Goal: Use online tool/utility: Utilize a website feature to perform a specific function

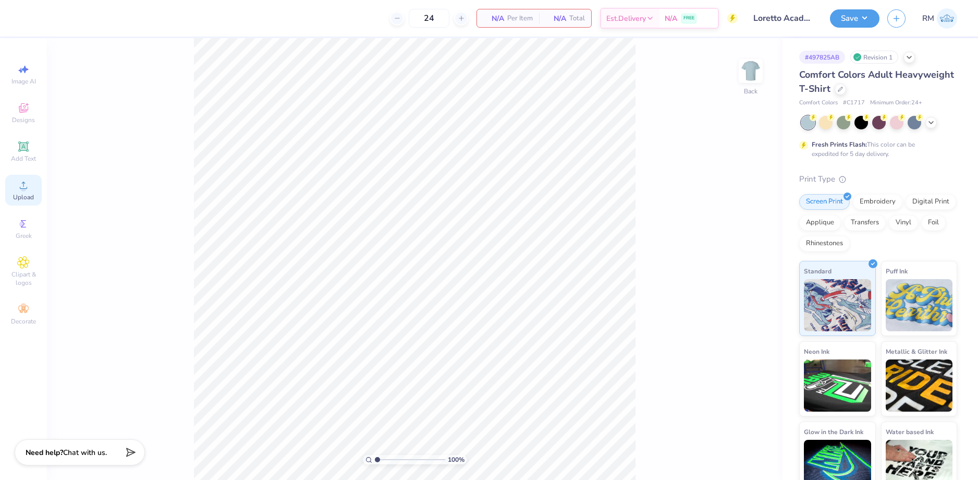
click at [17, 181] on div "Upload" at bounding box center [23, 190] width 37 height 31
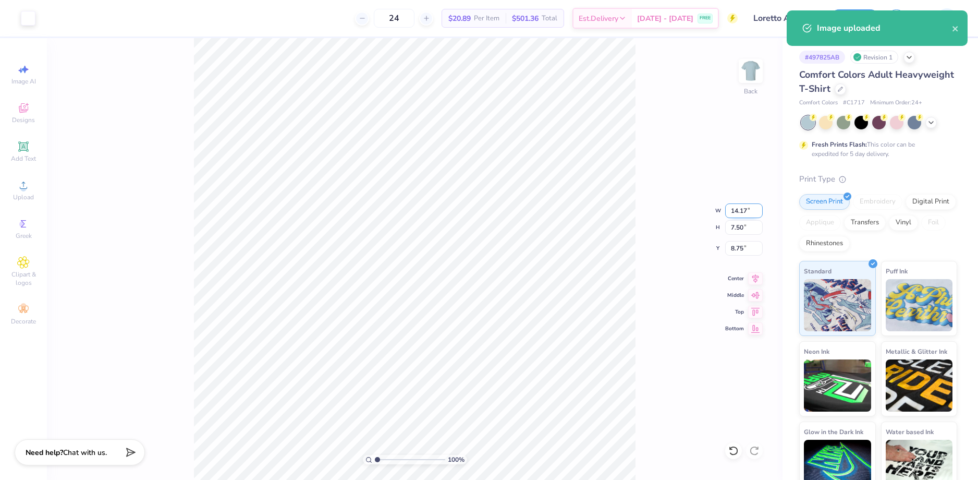
click at [732, 213] on input "14.17" at bounding box center [744, 210] width 38 height 15
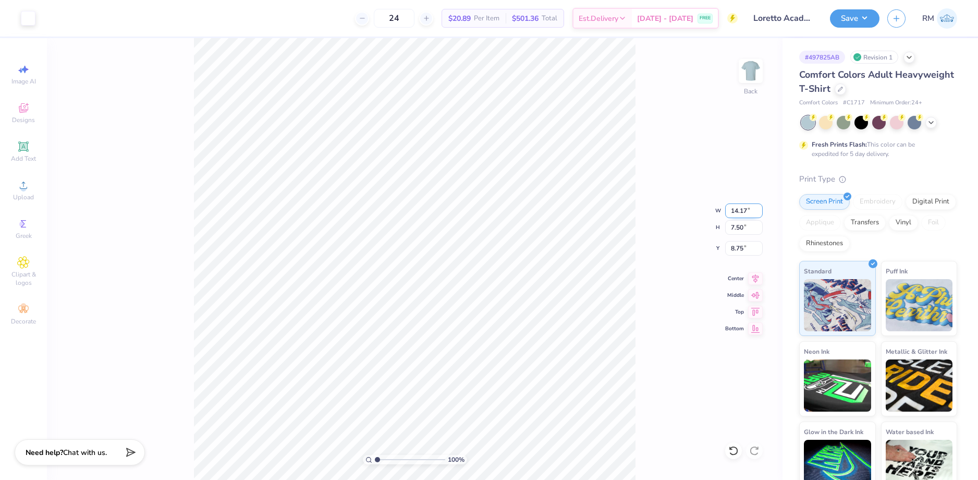
click at [732, 213] on input "14.17" at bounding box center [744, 210] width 38 height 15
type input "11.00"
type input "5.82"
click at [739, 251] on input "9.59" at bounding box center [744, 248] width 38 height 15
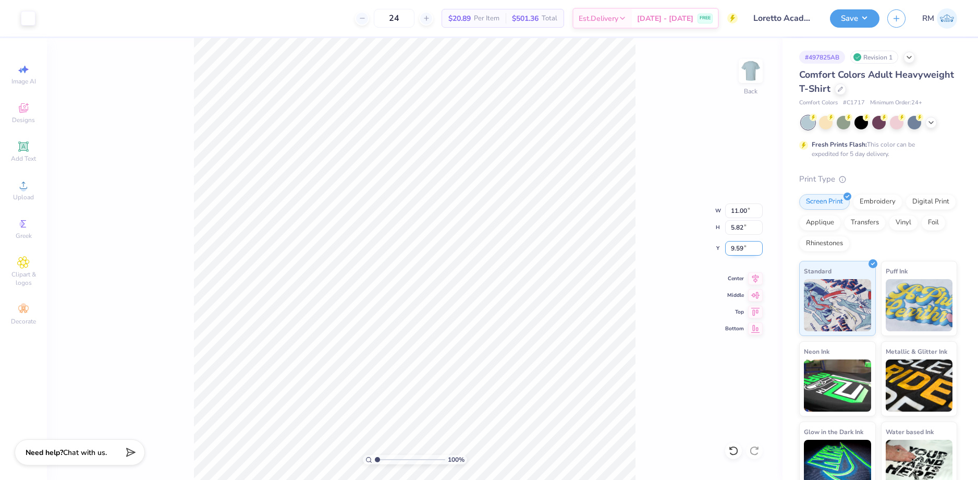
click at [739, 251] on input "9.59" at bounding box center [744, 248] width 38 height 15
type input "3.00"
click at [750, 275] on icon at bounding box center [755, 277] width 15 height 13
click at [856, 17] on button "Save" at bounding box center [855, 17] width 50 height 18
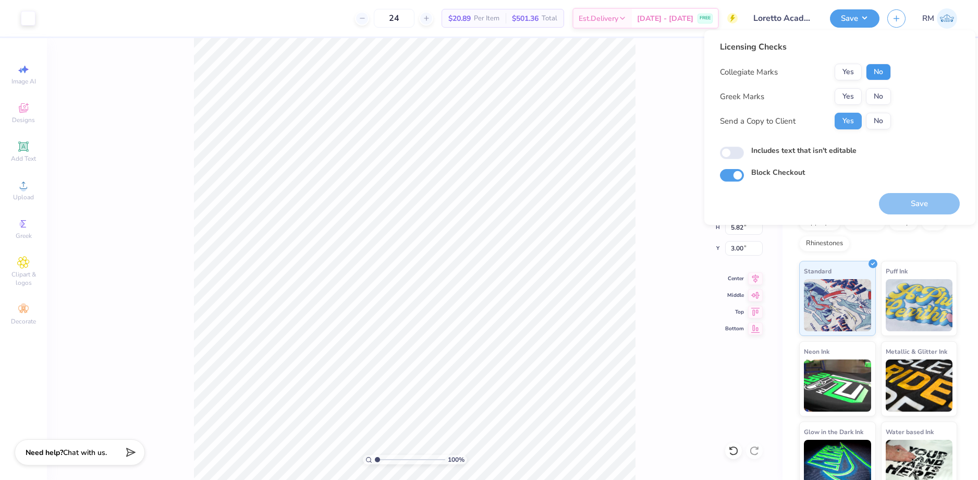
click at [878, 71] on button "No" at bounding box center [878, 72] width 25 height 17
click at [877, 91] on button "No" at bounding box center [878, 96] width 25 height 17
click at [906, 198] on button "Save" at bounding box center [919, 203] width 81 height 21
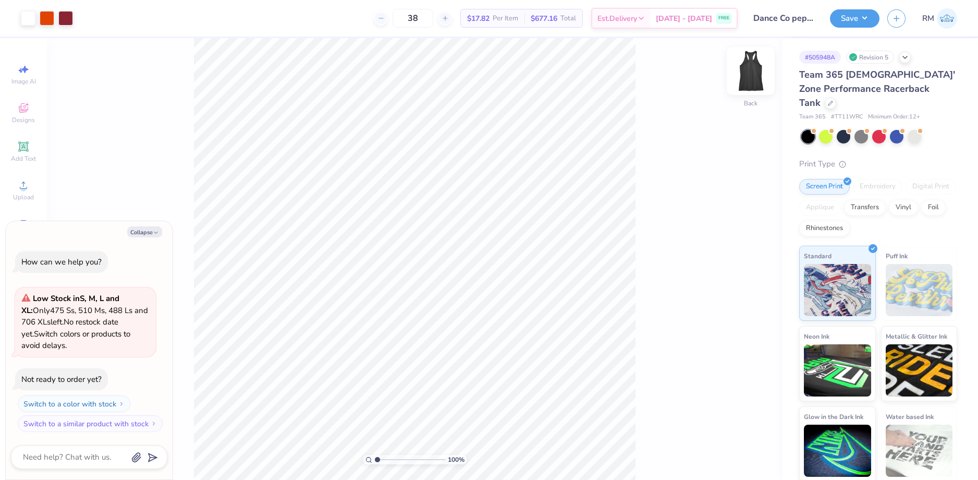
click at [749, 79] on img at bounding box center [751, 71] width 42 height 42
click at [752, 72] on img at bounding box center [751, 71] width 42 height 42
type textarea "x"
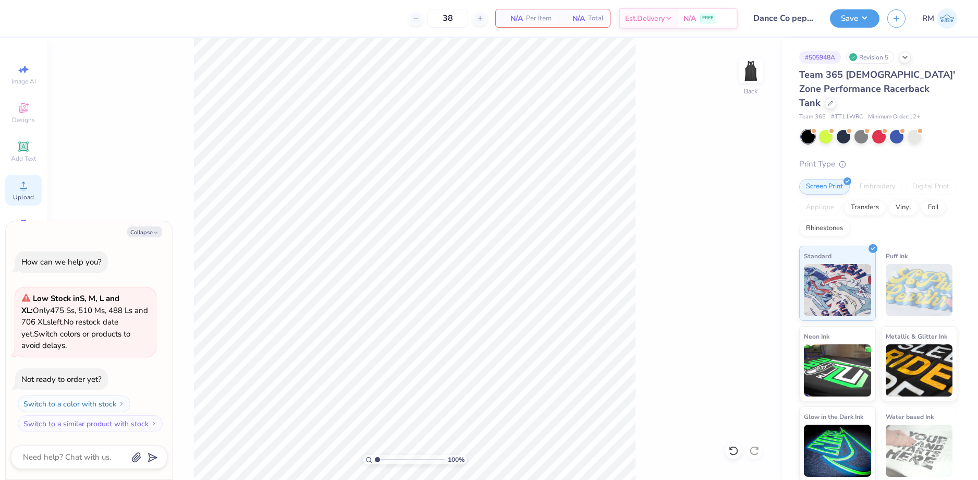
click at [25, 192] on div "Upload" at bounding box center [23, 190] width 37 height 31
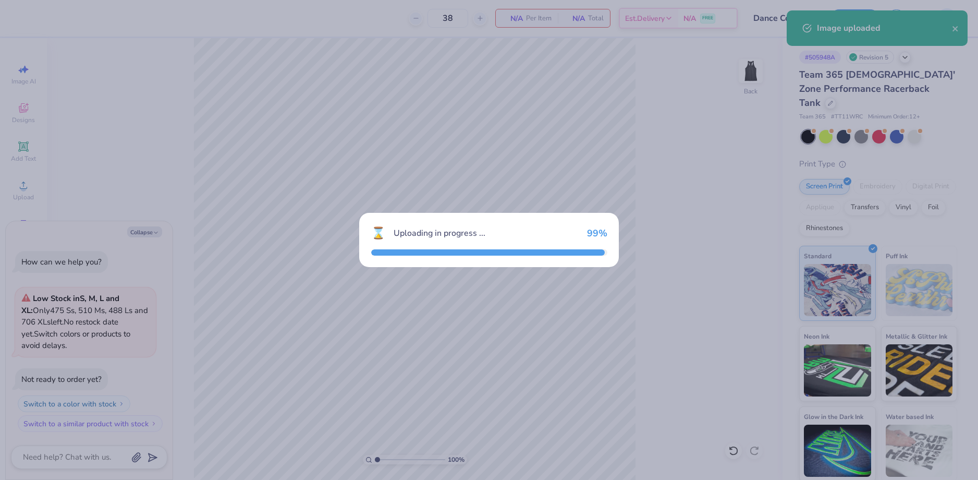
type textarea "x"
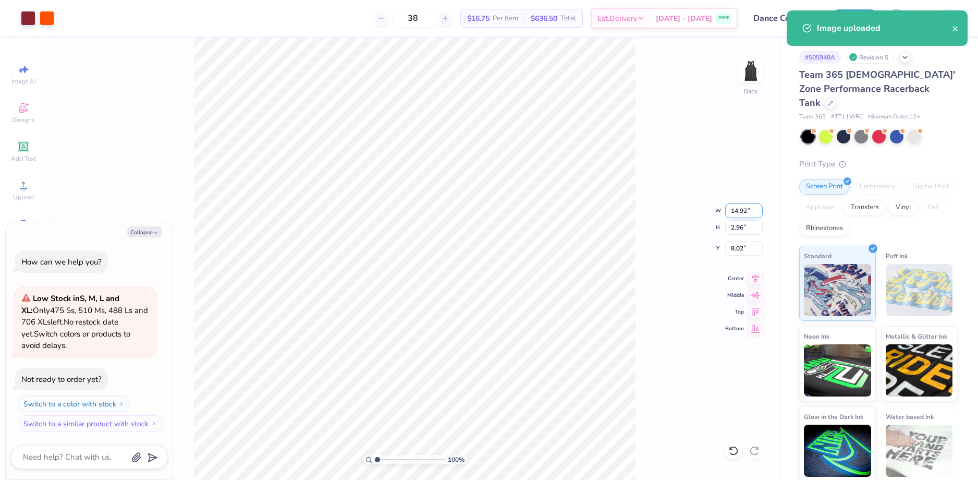
click at [738, 208] on input "14.92" at bounding box center [744, 210] width 38 height 15
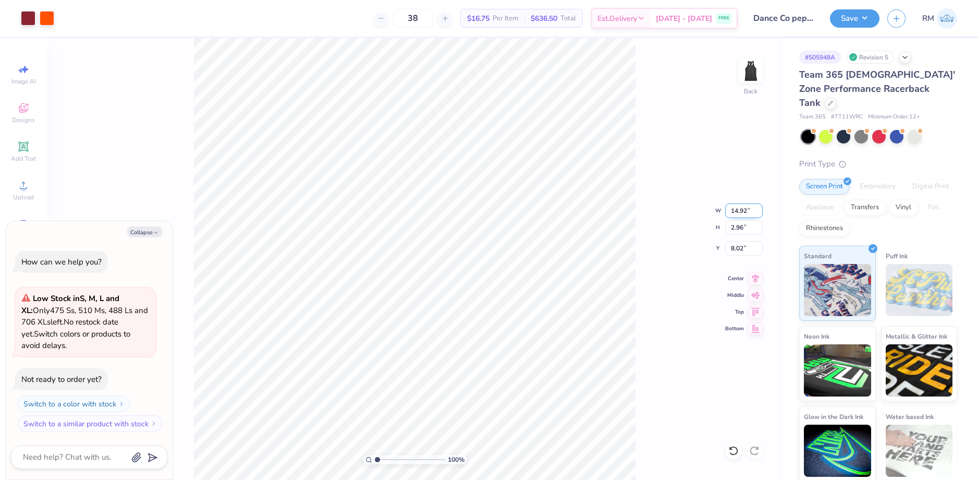
click at [739, 208] on input "14.92" at bounding box center [744, 210] width 38 height 15
type input "5"
type input "8.5"
type textarea "x"
type input "8.50"
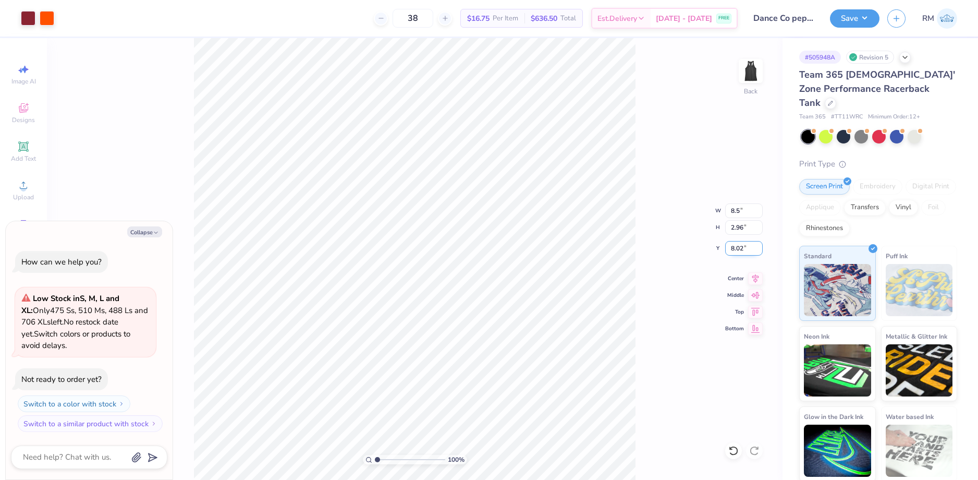
type input "1.69"
click at [742, 249] on input "8.66" at bounding box center [744, 248] width 38 height 15
type input "1.5"
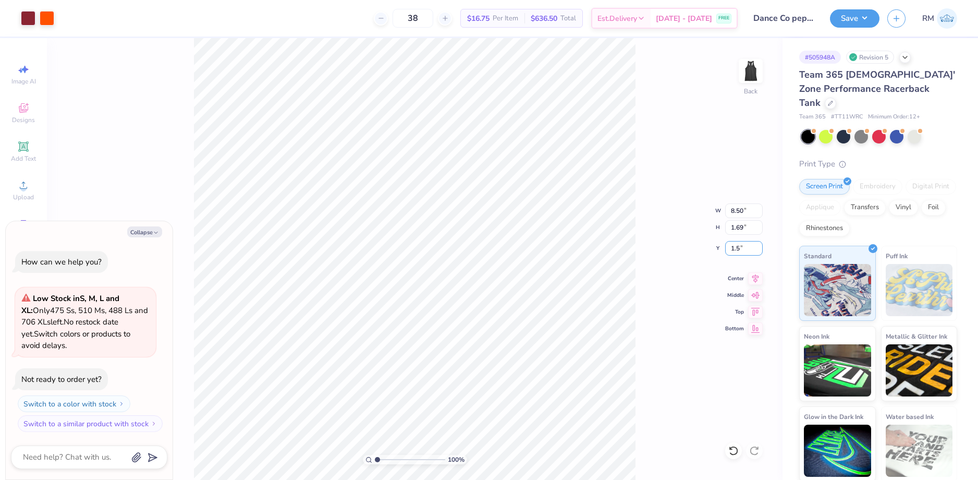
type textarea "x"
type input "1.50"
click at [755, 276] on icon at bounding box center [756, 277] width 7 height 9
type textarea "x"
click at [383, 456] on input "range" at bounding box center [410, 459] width 70 height 9
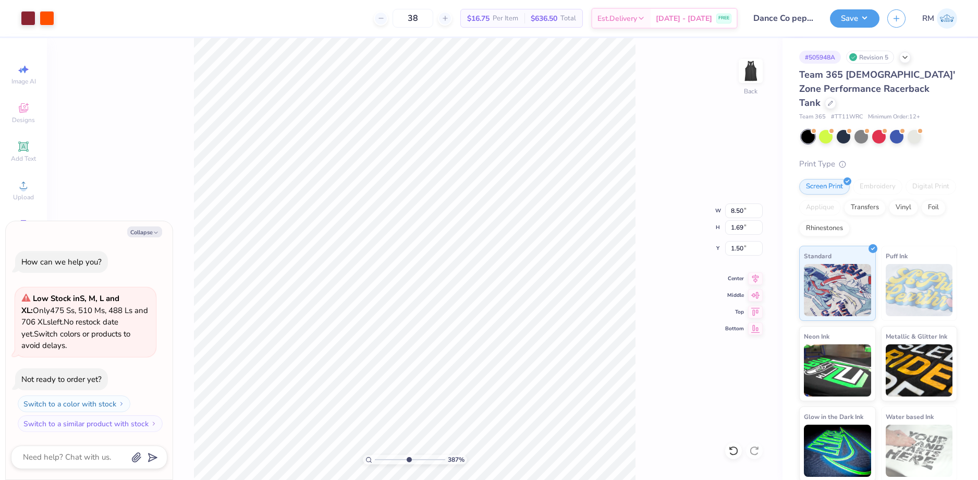
drag, startPoint x: 383, startPoint y: 457, endPoint x: 408, endPoint y: 450, distance: 26.6
type input "5.43"
click at [408, 455] on input "range" at bounding box center [410, 459] width 70 height 9
click at [28, 19] on div at bounding box center [28, 17] width 15 height 15
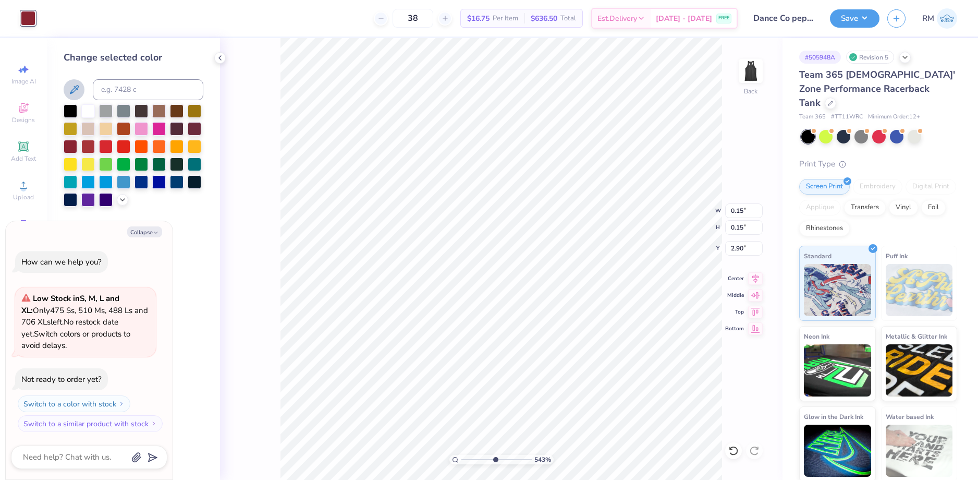
click at [75, 83] on button at bounding box center [74, 89] width 21 height 21
type textarea "x"
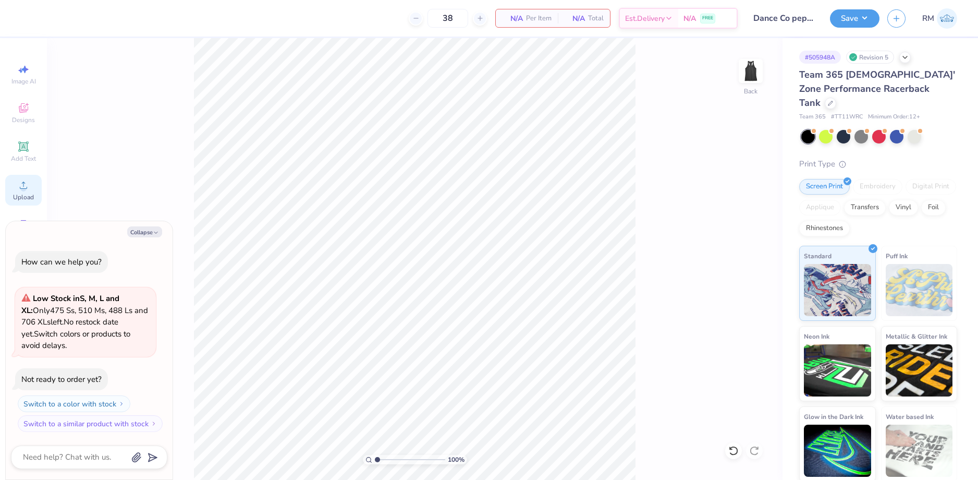
click at [28, 188] on icon at bounding box center [23, 185] width 13 height 13
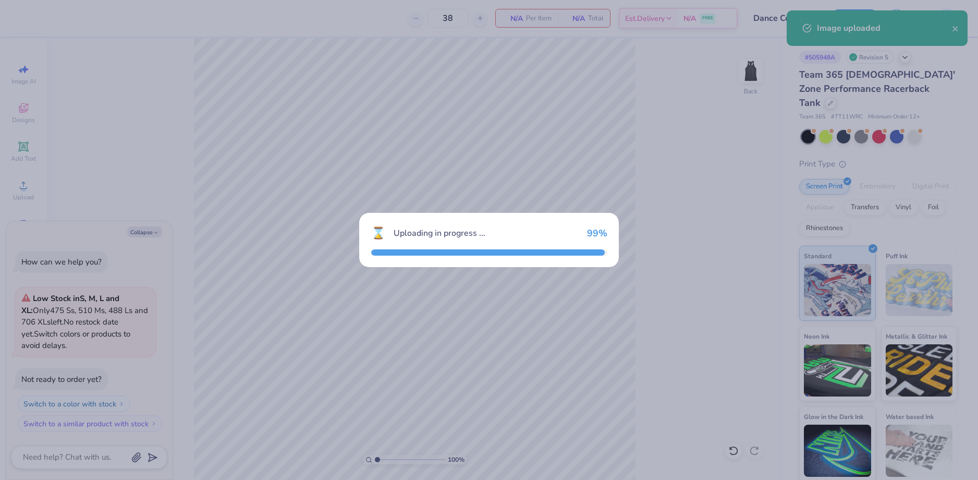
type textarea "x"
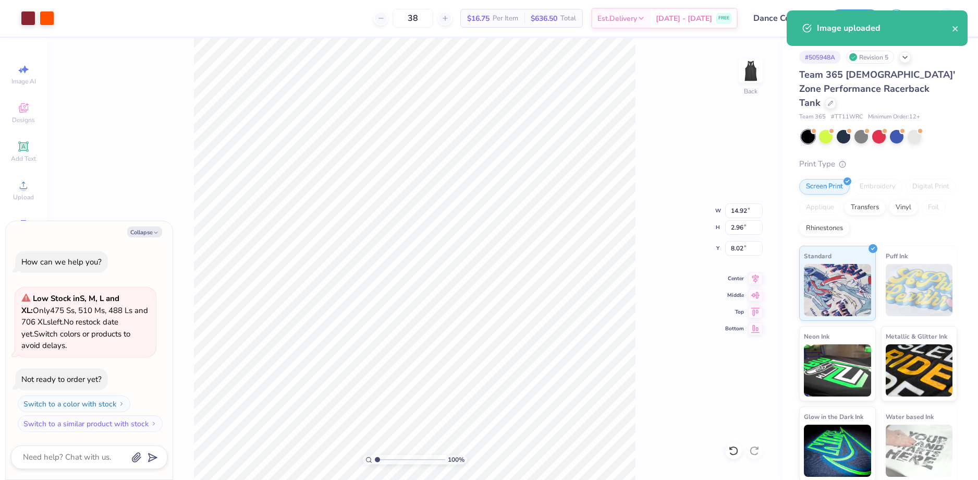
drag, startPoint x: 373, startPoint y: 457, endPoint x: 393, endPoint y: 456, distance: 19.9
click at [393, 456] on div "100 %" at bounding box center [415, 459] width 104 height 9
drag, startPoint x: 375, startPoint y: 456, endPoint x: 400, endPoint y: 459, distance: 24.8
type input "4.24"
click at [400, 462] on input "range" at bounding box center [410, 459] width 70 height 9
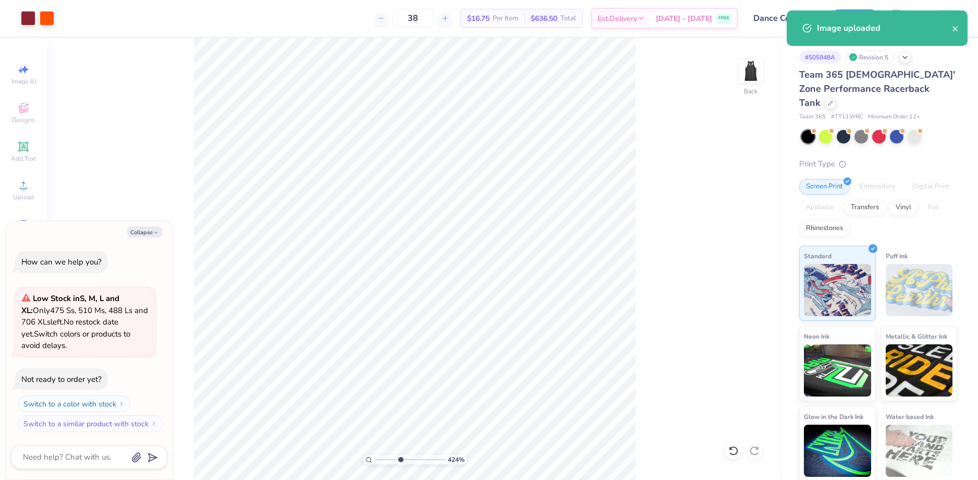
click at [233, 0] on html "Art colors 38 $16.75 Per Item $636.50 Total Est. Delivery Aug 27 - 30 FREE Desi…" at bounding box center [489, 240] width 978 height 480
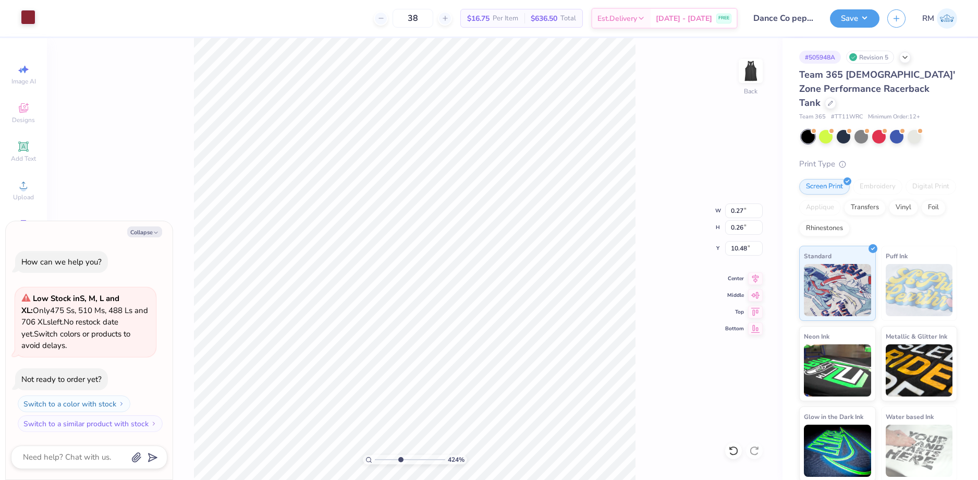
click at [27, 17] on div at bounding box center [28, 17] width 15 height 15
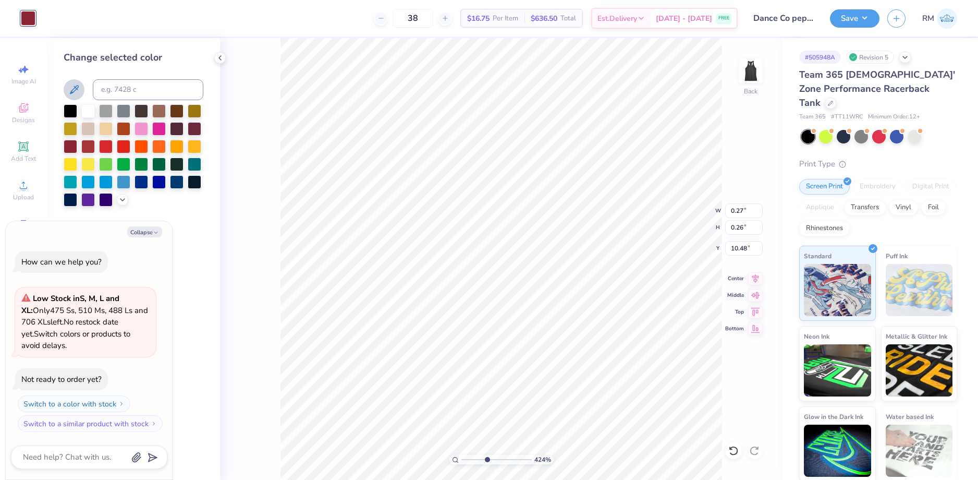
click at [74, 88] on icon at bounding box center [74, 89] width 9 height 9
type textarea "x"
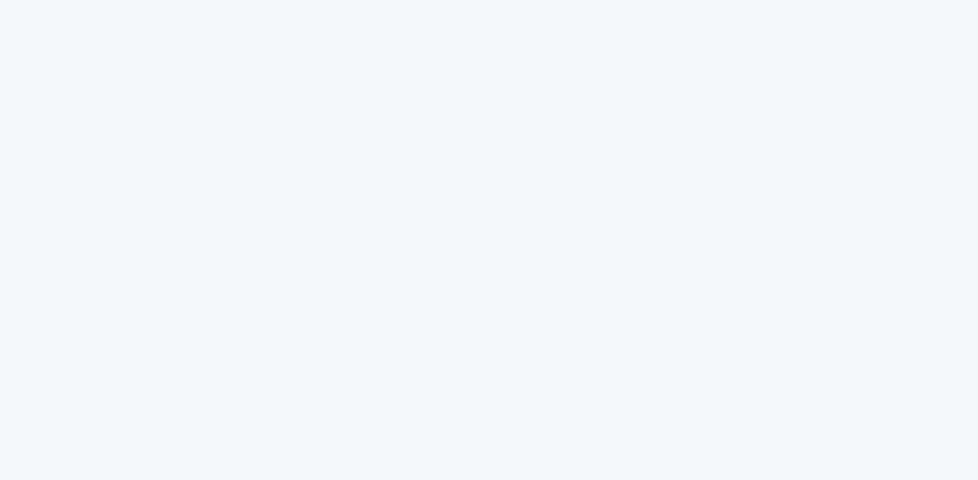
click at [417, 138] on div at bounding box center [489, 240] width 978 height 480
click at [421, 211] on div at bounding box center [489, 240] width 978 height 480
click at [352, 220] on div at bounding box center [489, 240] width 978 height 480
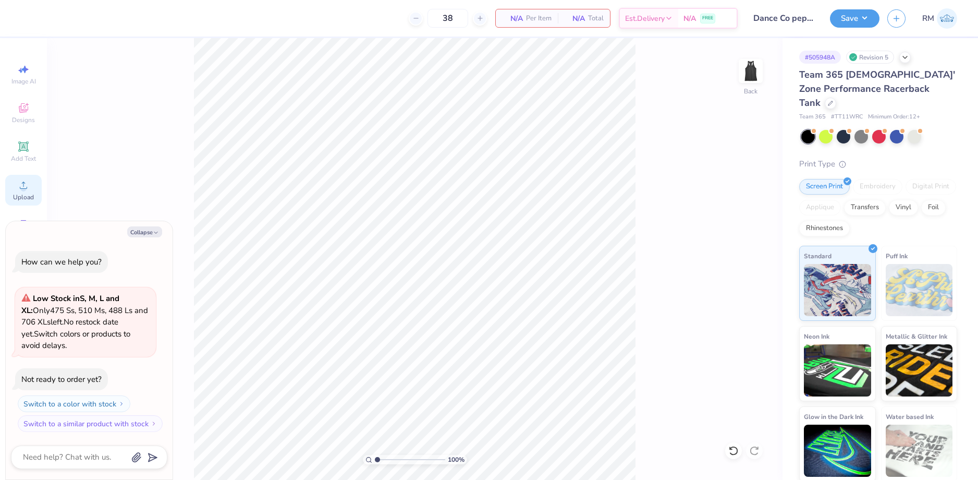
click at [25, 190] on circle at bounding box center [23, 189] width 6 height 6
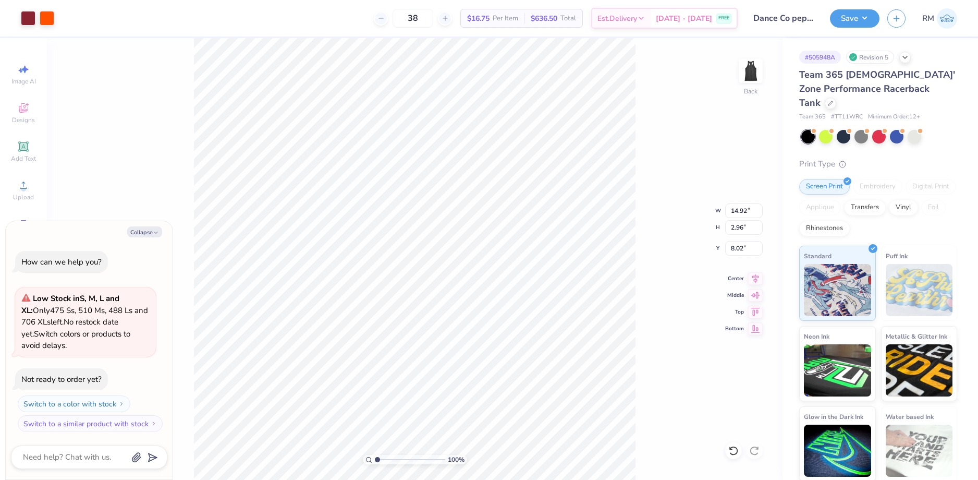
type textarea "x"
click at [748, 208] on input "14.92" at bounding box center [744, 210] width 38 height 15
type input "8.5"
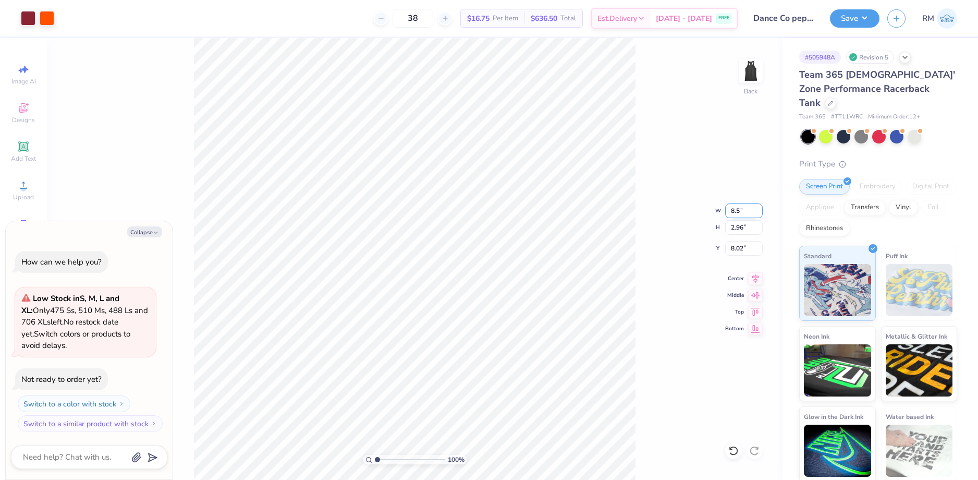
type textarea "x"
type input "8.50"
type input "1.69"
click at [735, 249] on input "8.66" at bounding box center [744, 248] width 38 height 15
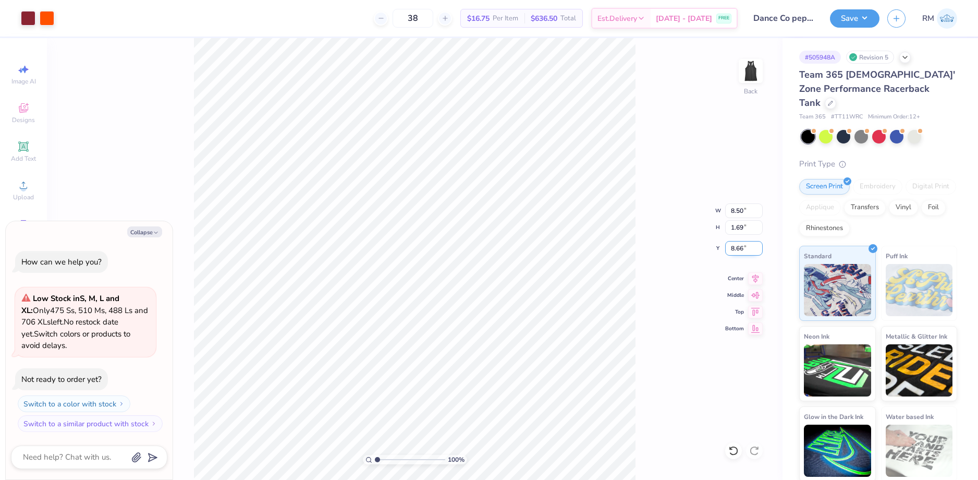
click at [735, 249] on input "8.66" at bounding box center [744, 248] width 38 height 15
type input "1.5"
type textarea "x"
type input "1.50"
click at [755, 273] on icon at bounding box center [755, 277] width 15 height 13
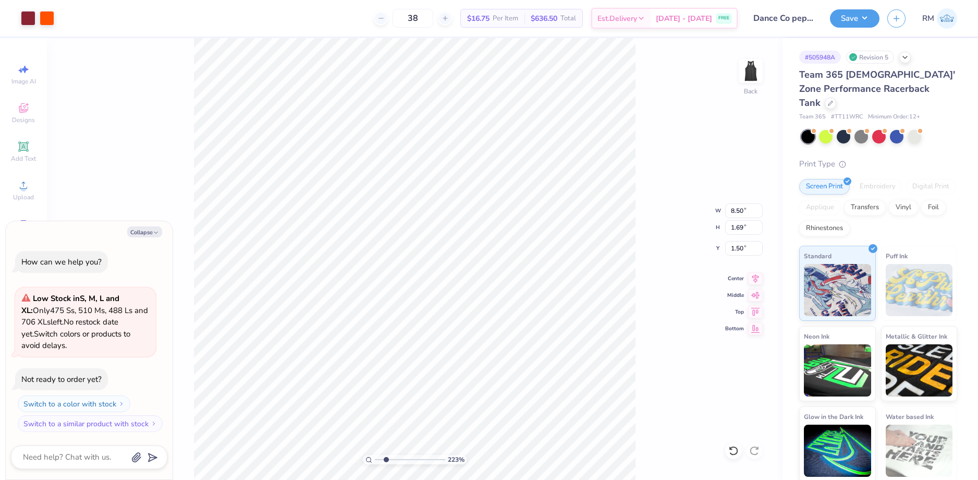
click at [386, 461] on input "range" at bounding box center [410, 459] width 70 height 9
drag, startPoint x: 390, startPoint y: 456, endPoint x: 399, endPoint y: 455, distance: 10.0
type input "4.17"
click at [399, 455] on input "range" at bounding box center [410, 459] width 70 height 9
click at [538, 362] on li "Group" at bounding box center [543, 365] width 82 height 20
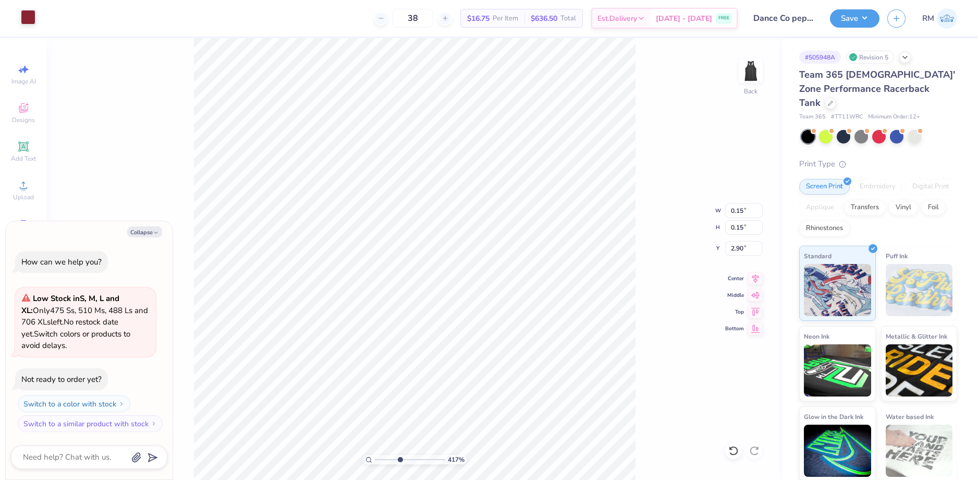
click at [23, 13] on div at bounding box center [28, 17] width 15 height 15
type textarea "x"
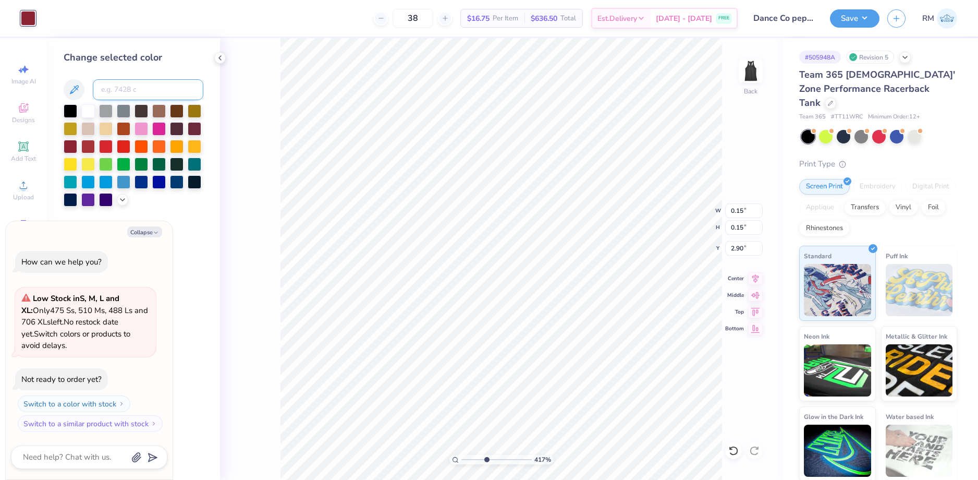
click at [142, 91] on input at bounding box center [148, 89] width 111 height 21
type input "0"
type input "Orange 021"
type textarea "x"
click at [126, 203] on div at bounding box center [122, 198] width 11 height 11
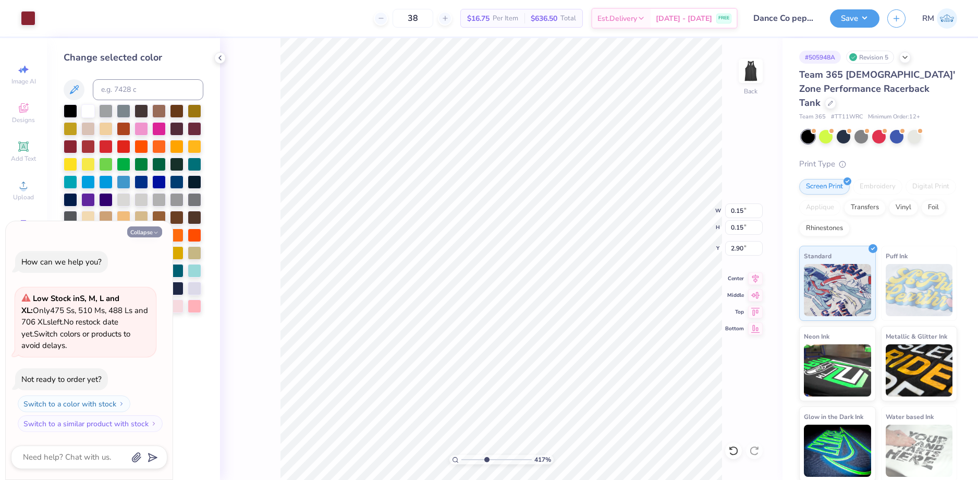
click at [149, 230] on button "Collapse" at bounding box center [144, 231] width 35 height 11
type textarea "x"
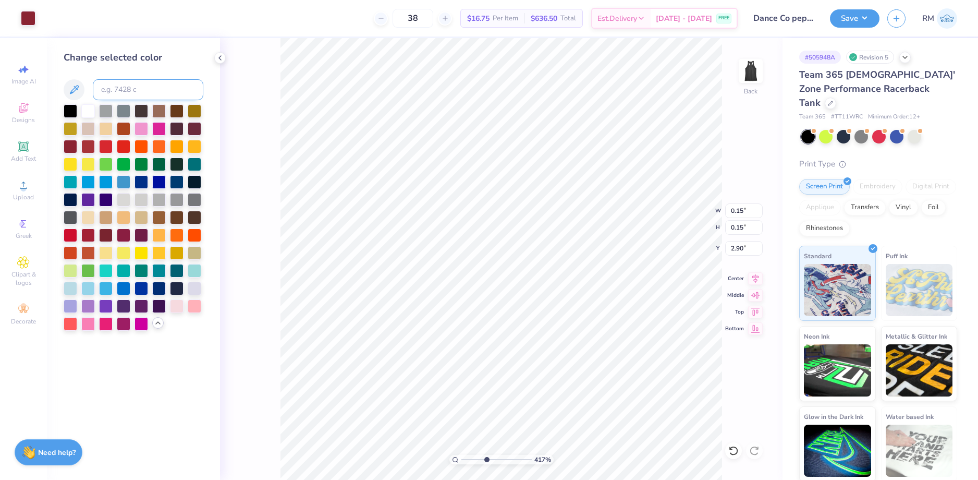
click at [169, 89] on input at bounding box center [148, 89] width 111 height 21
click at [22, 11] on div at bounding box center [28, 17] width 15 height 15
drag, startPoint x: 155, startPoint y: 93, endPoint x: 72, endPoint y: 89, distance: 82.5
click at [72, 89] on div "021 c" at bounding box center [134, 89] width 140 height 21
type input "021 c"
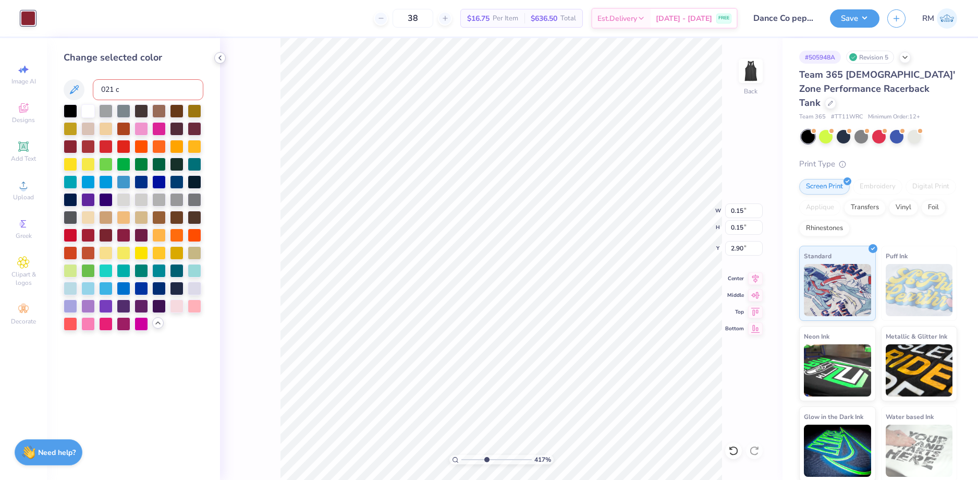
click at [220, 57] on polyline at bounding box center [220, 58] width 2 height 4
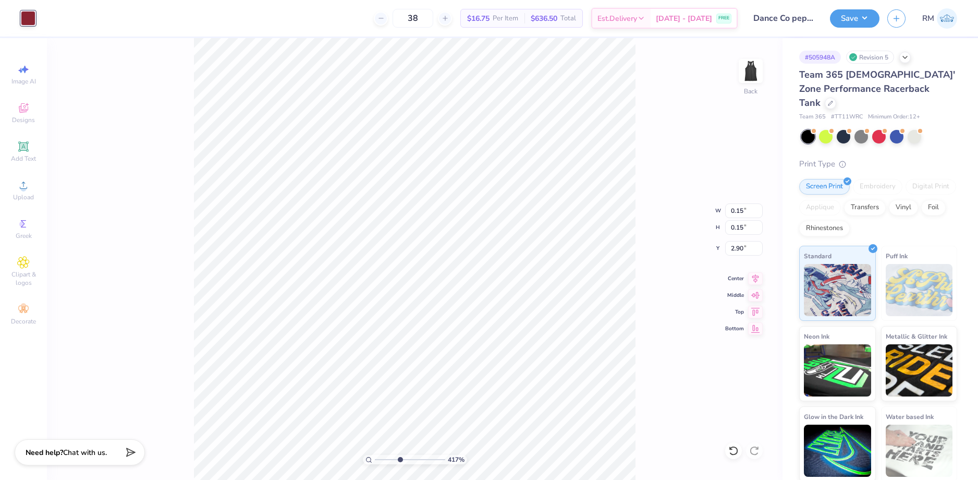
click at [53, 3] on div "Art colors 38 $16.75 Per Item $636.50 Total Est. Delivery Aug 27 - 30 FREE Desi…" at bounding box center [489, 240] width 978 height 480
type input "7.76"
type input "1.69"
type input "1.50"
drag, startPoint x: 400, startPoint y: 462, endPoint x: 381, endPoint y: 462, distance: 18.8
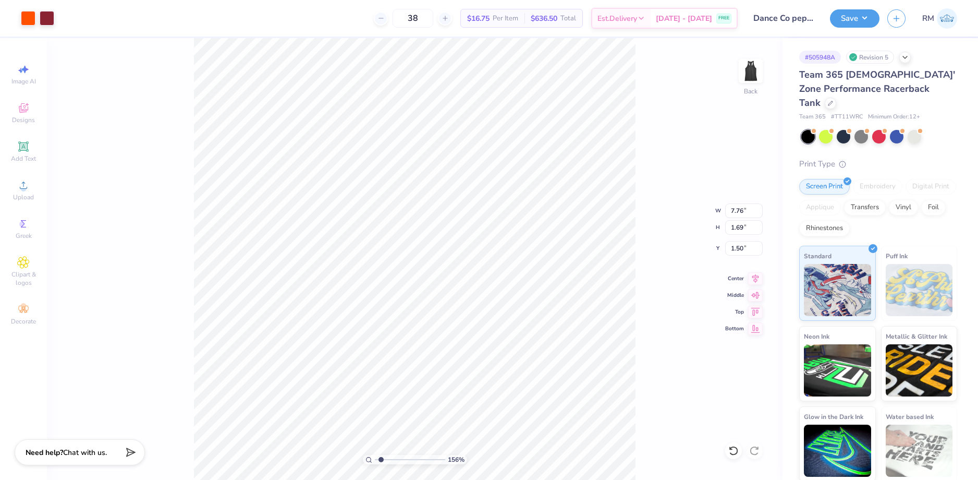
type input "1.56"
click at [381, 462] on input "range" at bounding box center [410, 459] width 70 height 9
click at [129, 92] on div "156 % Back W 7.76 7.76 " H 1.69 1.69 " Y 1.50 1.50 " Center Middle Top Bottom" at bounding box center [415, 259] width 736 height 442
type input "8.50"
click at [154, 118] on div "156 % Back" at bounding box center [415, 259] width 736 height 442
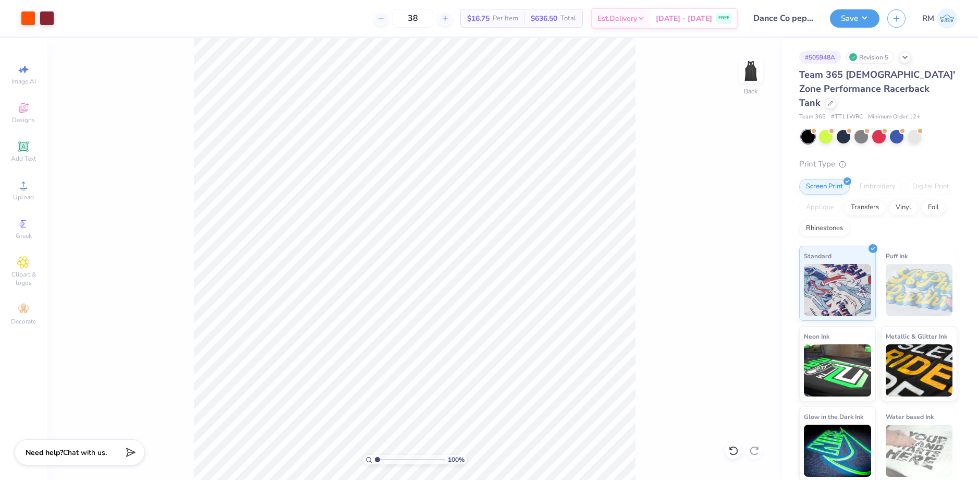
drag, startPoint x: 382, startPoint y: 458, endPoint x: 362, endPoint y: 458, distance: 20.3
type input "1"
click at [375, 458] on input "range" at bounding box center [410, 459] width 70 height 9
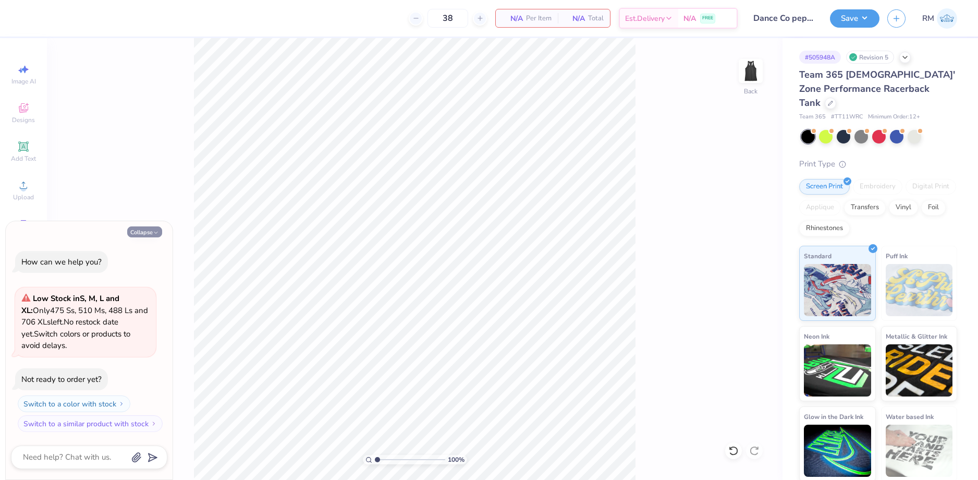
click at [141, 234] on button "Collapse" at bounding box center [144, 231] width 35 height 11
type textarea "x"
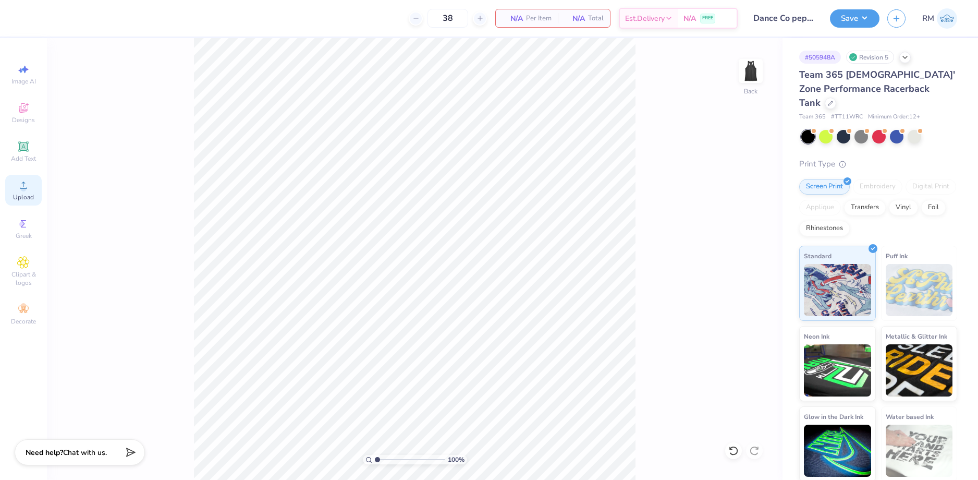
click at [18, 179] on icon at bounding box center [23, 185] width 13 height 13
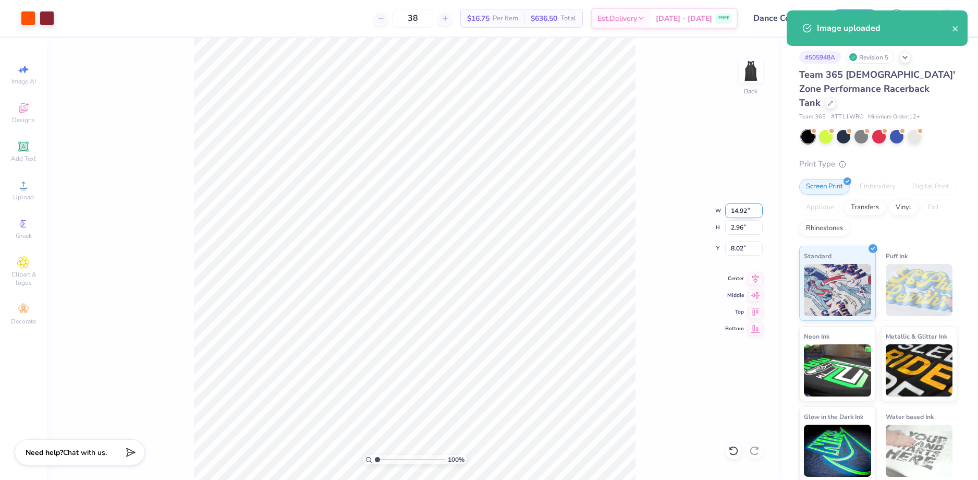
click at [746, 211] on input "14.92" at bounding box center [744, 210] width 38 height 15
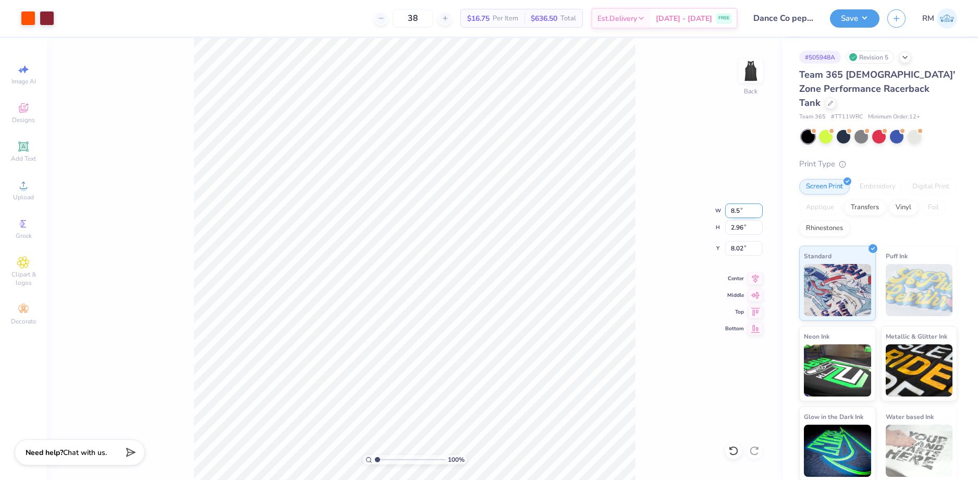
type input "8.50"
type input "1.69"
click at [735, 251] on input "8.66" at bounding box center [744, 248] width 38 height 15
type input "1.50"
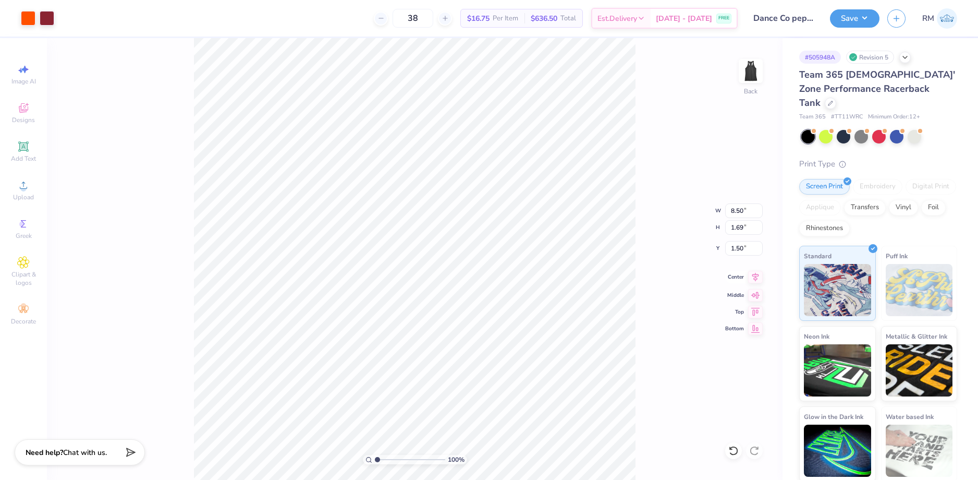
drag, startPoint x: 753, startPoint y: 274, endPoint x: 734, endPoint y: 280, distance: 20.1
click at [754, 274] on icon at bounding box center [756, 277] width 7 height 9
click at [386, 458] on input "range" at bounding box center [410, 459] width 70 height 9
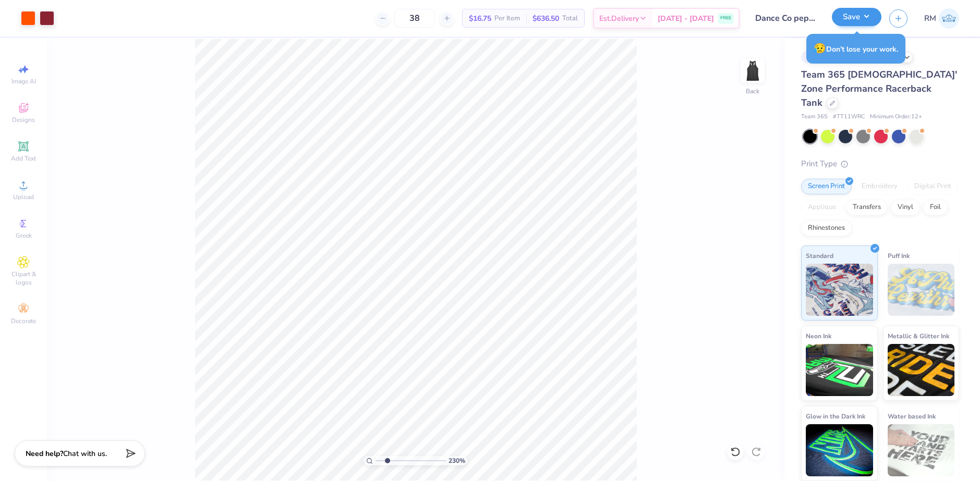
type input "1"
click at [864, 19] on button "Save" at bounding box center [857, 17] width 50 height 18
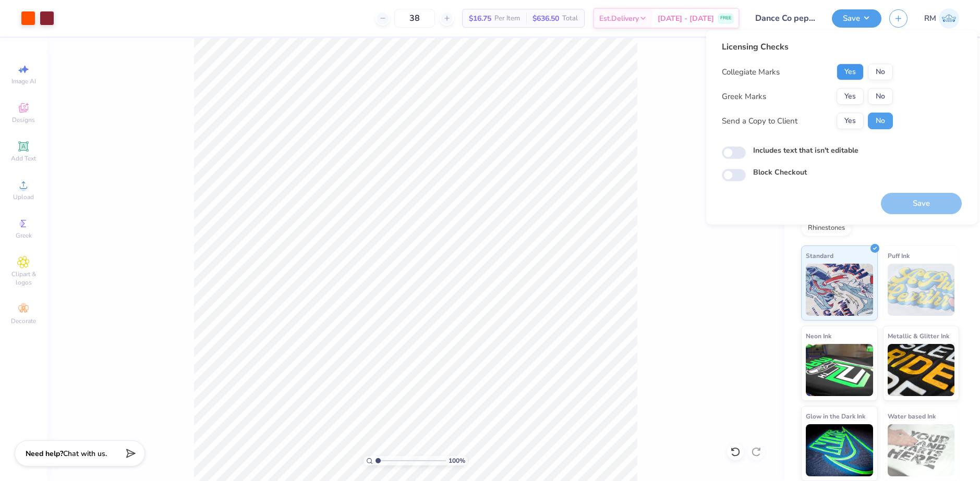
click at [849, 67] on button "Yes" at bounding box center [849, 72] width 27 height 17
click at [874, 87] on div "Collegiate Marks Yes No Greek Marks Yes No Send a Copy to Client Yes No" at bounding box center [807, 97] width 171 height 66
drag, startPoint x: 876, startPoint y: 92, endPoint x: 893, endPoint y: 113, distance: 27.0
click at [876, 92] on button "No" at bounding box center [880, 96] width 25 height 17
click at [932, 207] on button "Save" at bounding box center [921, 203] width 81 height 21
